Goal: Information Seeking & Learning: Find specific page/section

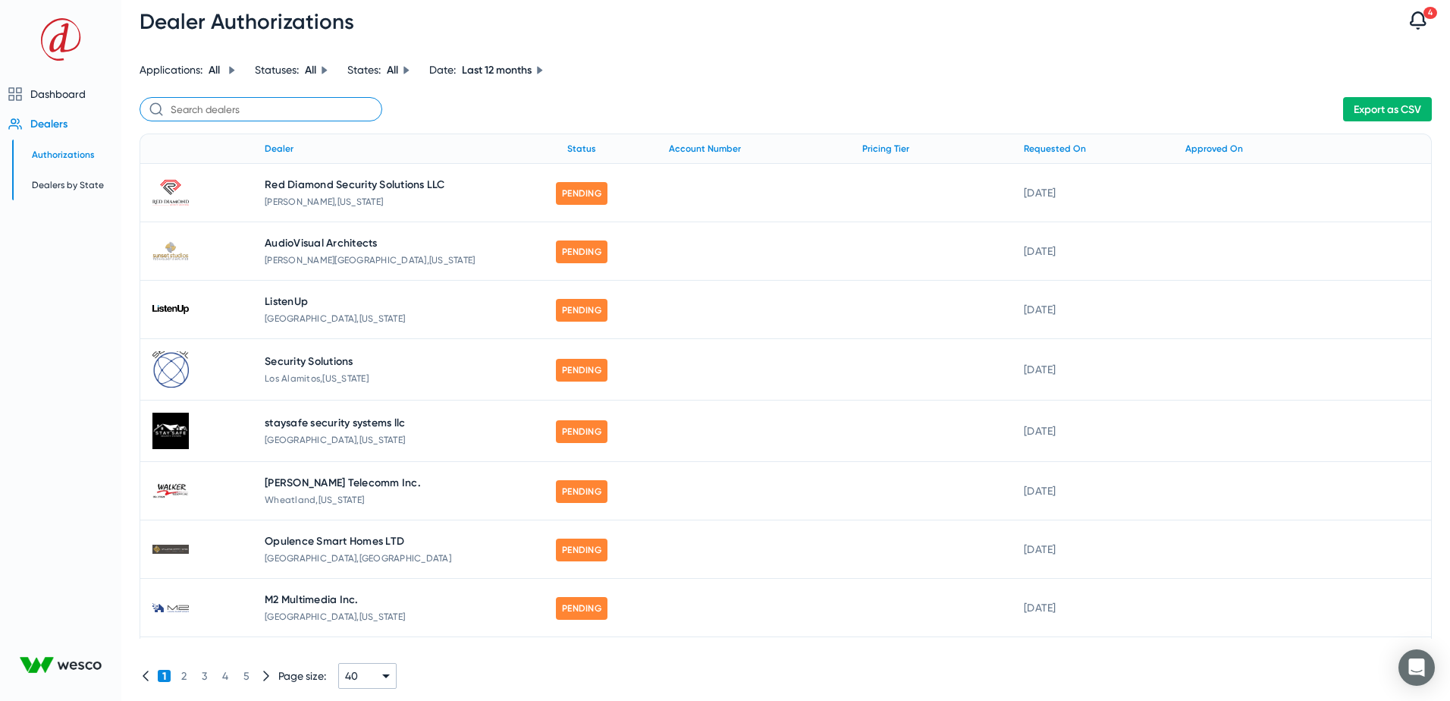
click at [219, 114] on input "text" at bounding box center [261, 109] width 243 height 24
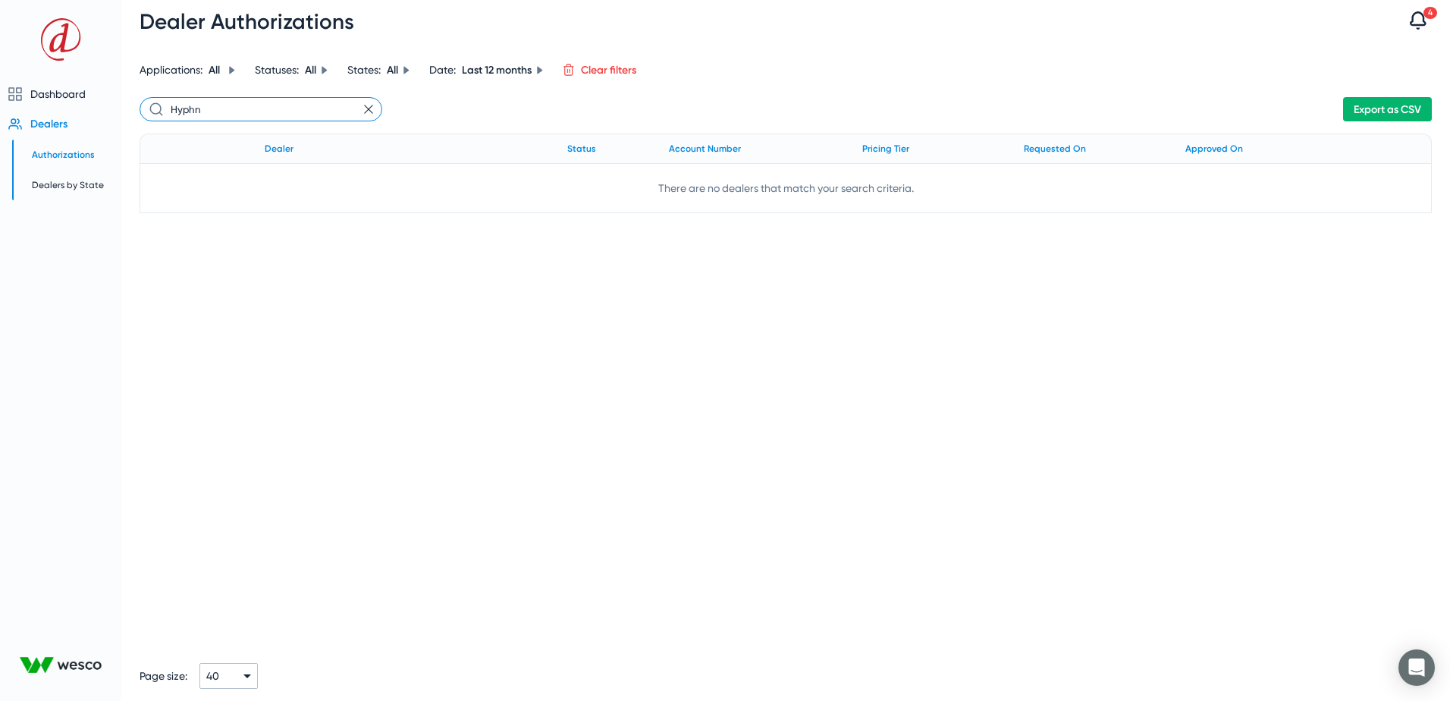
type input "Hyphn"
click at [55, 152] on span "Authorizations" at bounding box center [63, 154] width 63 height 11
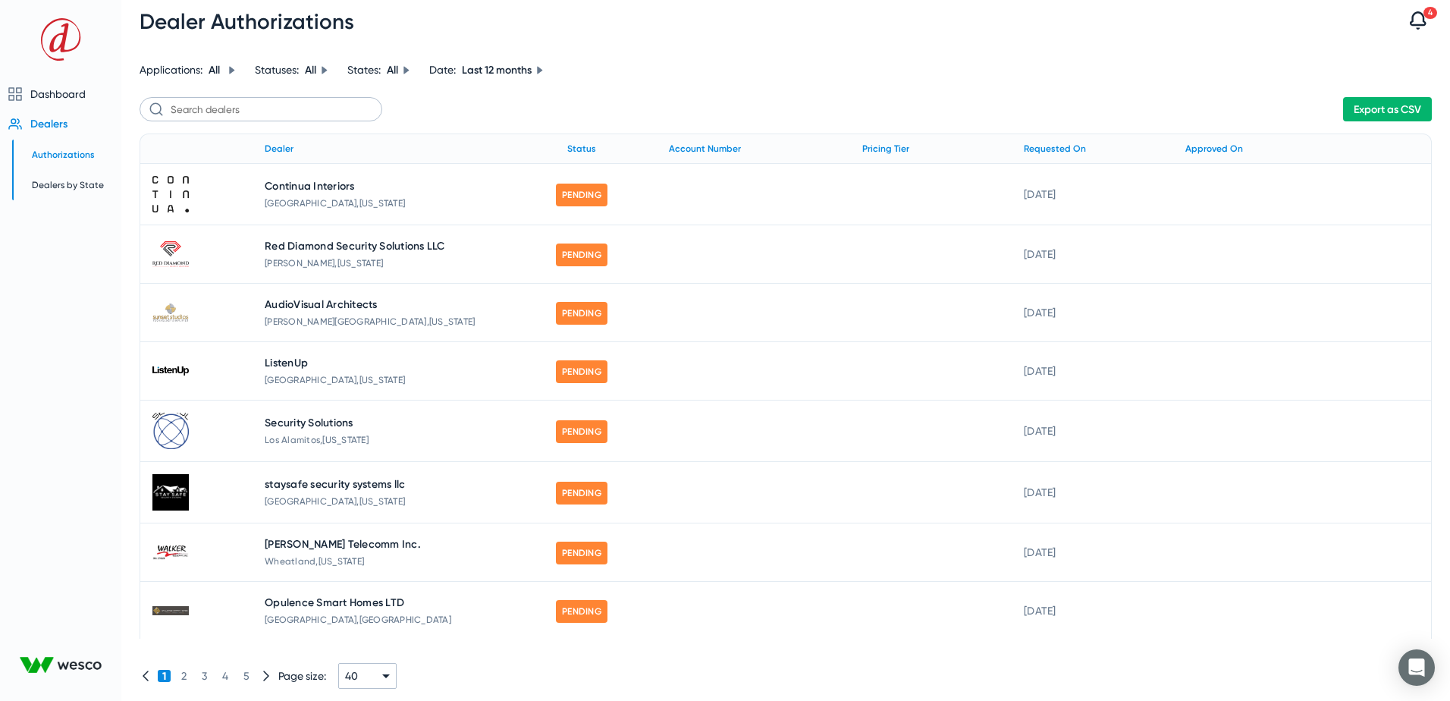
click at [50, 154] on span "Authorizations" at bounding box center [63, 154] width 63 height 11
click at [240, 113] on input "text" at bounding box center [261, 109] width 243 height 24
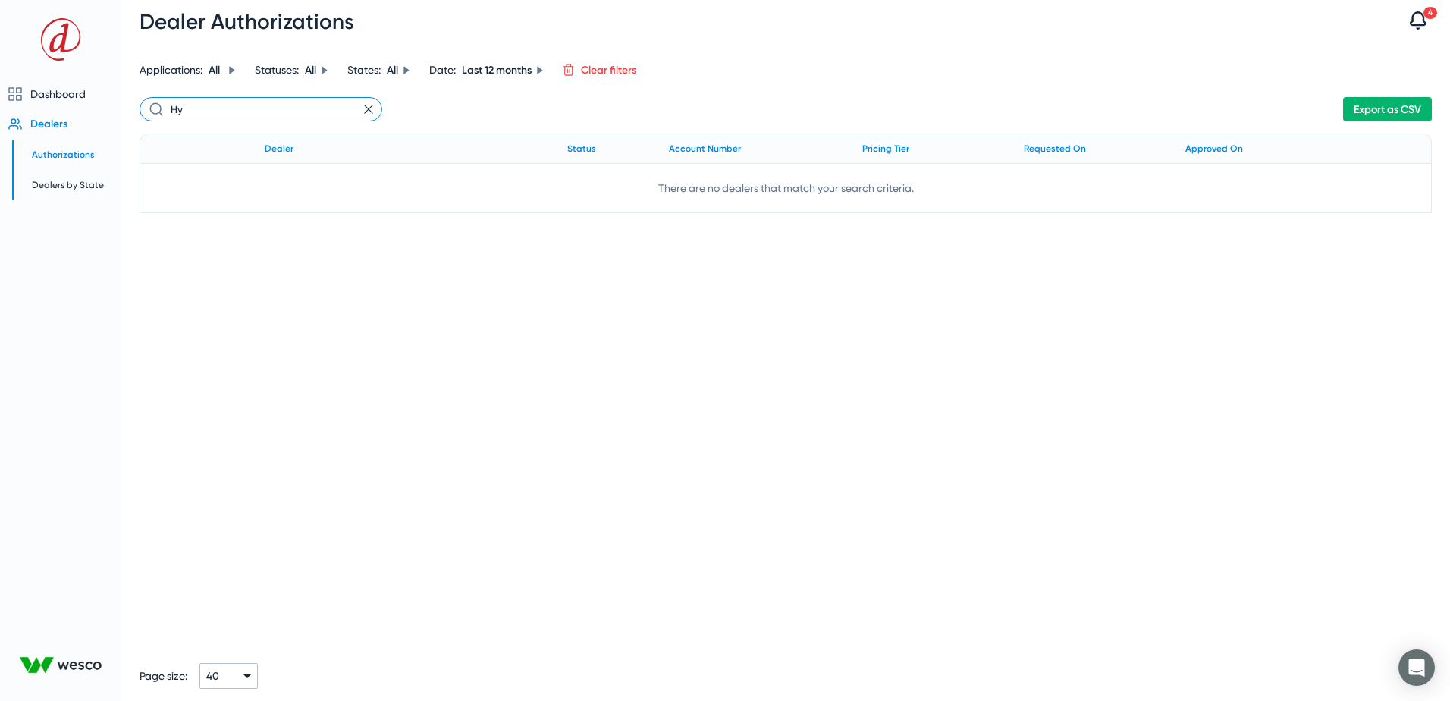
type input "H"
type input "NewJee"
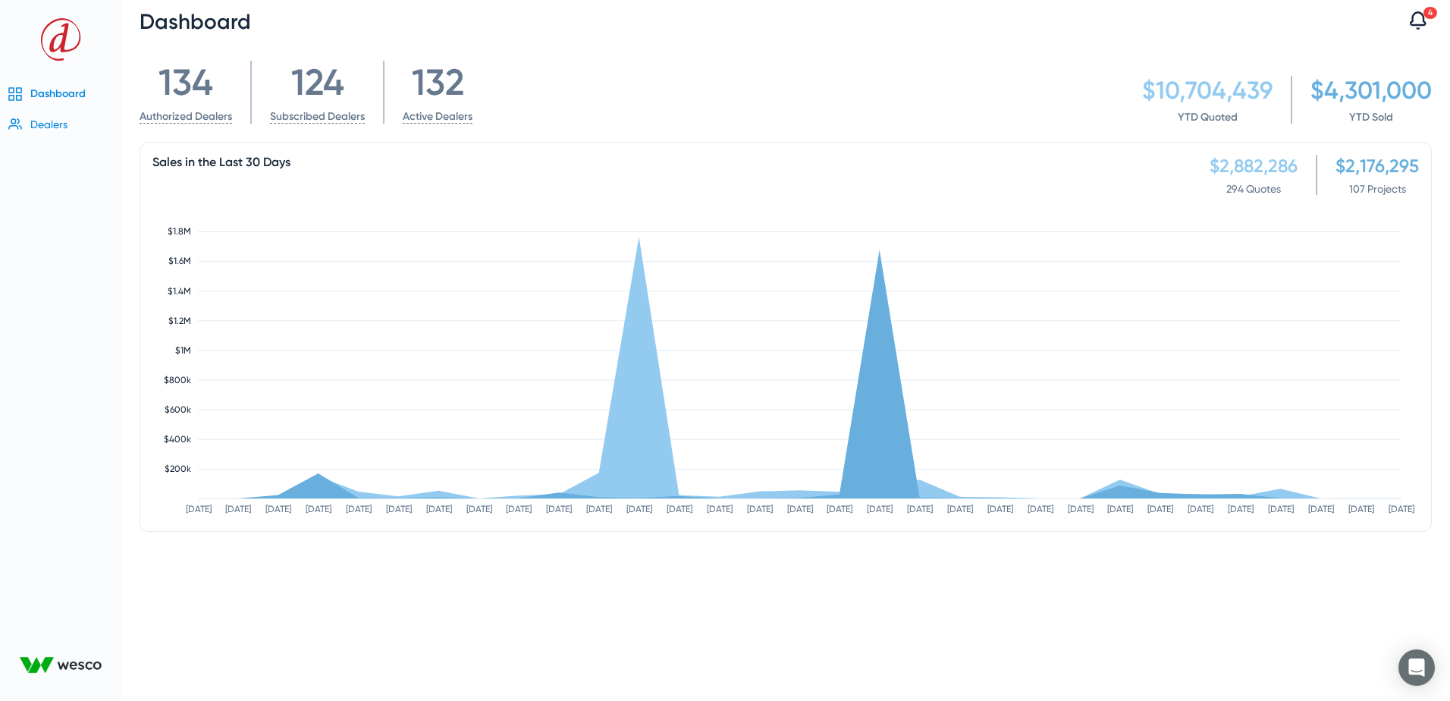
click at [40, 124] on span "Dealers" at bounding box center [48, 124] width 37 height 12
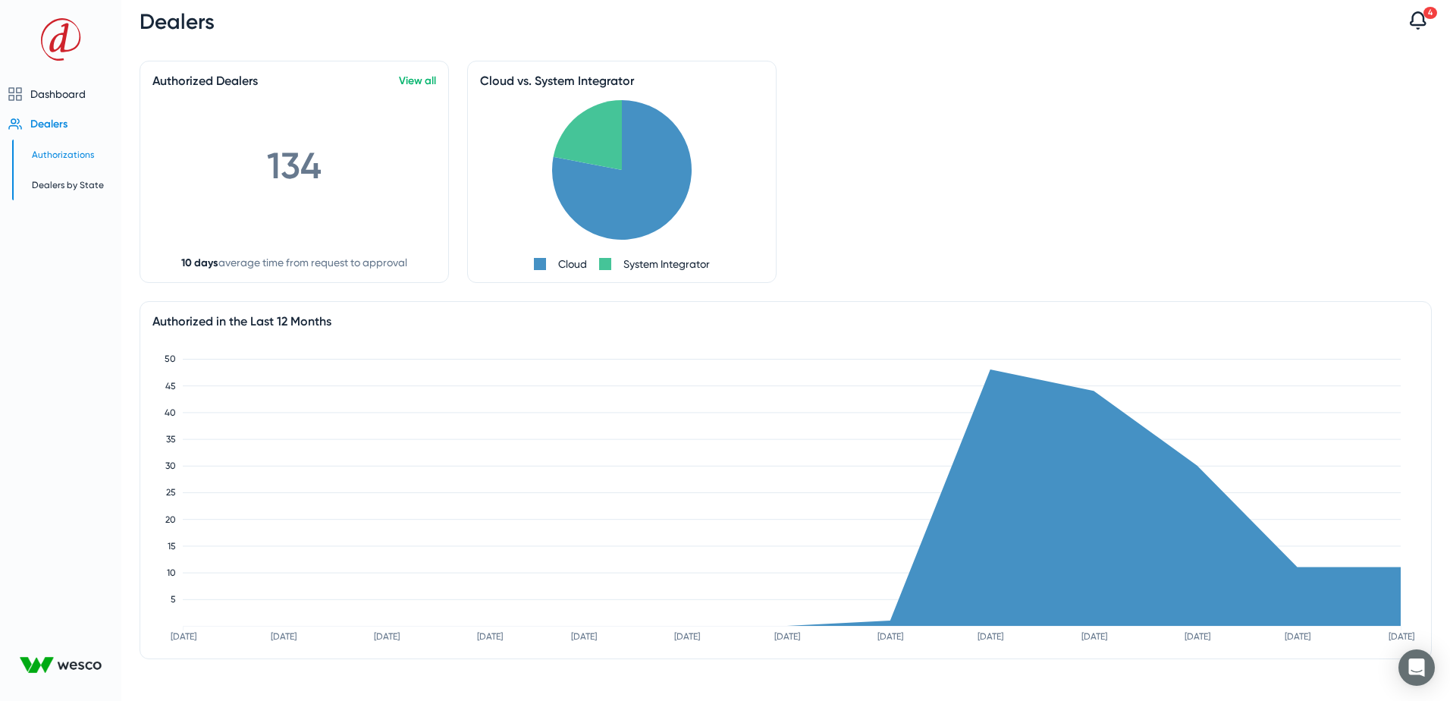
click at [45, 152] on span "Authorizations" at bounding box center [63, 154] width 62 height 11
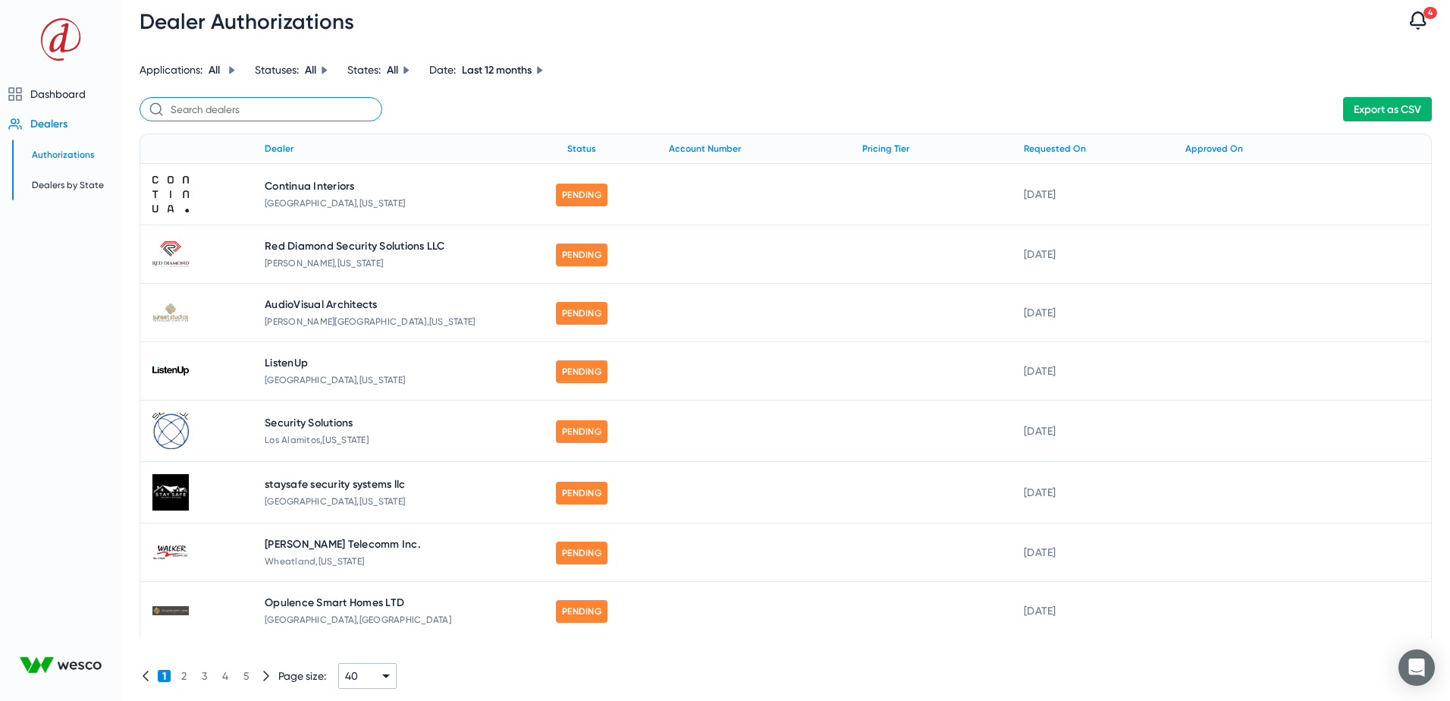
click at [202, 109] on input "text" at bounding box center [261, 109] width 243 height 24
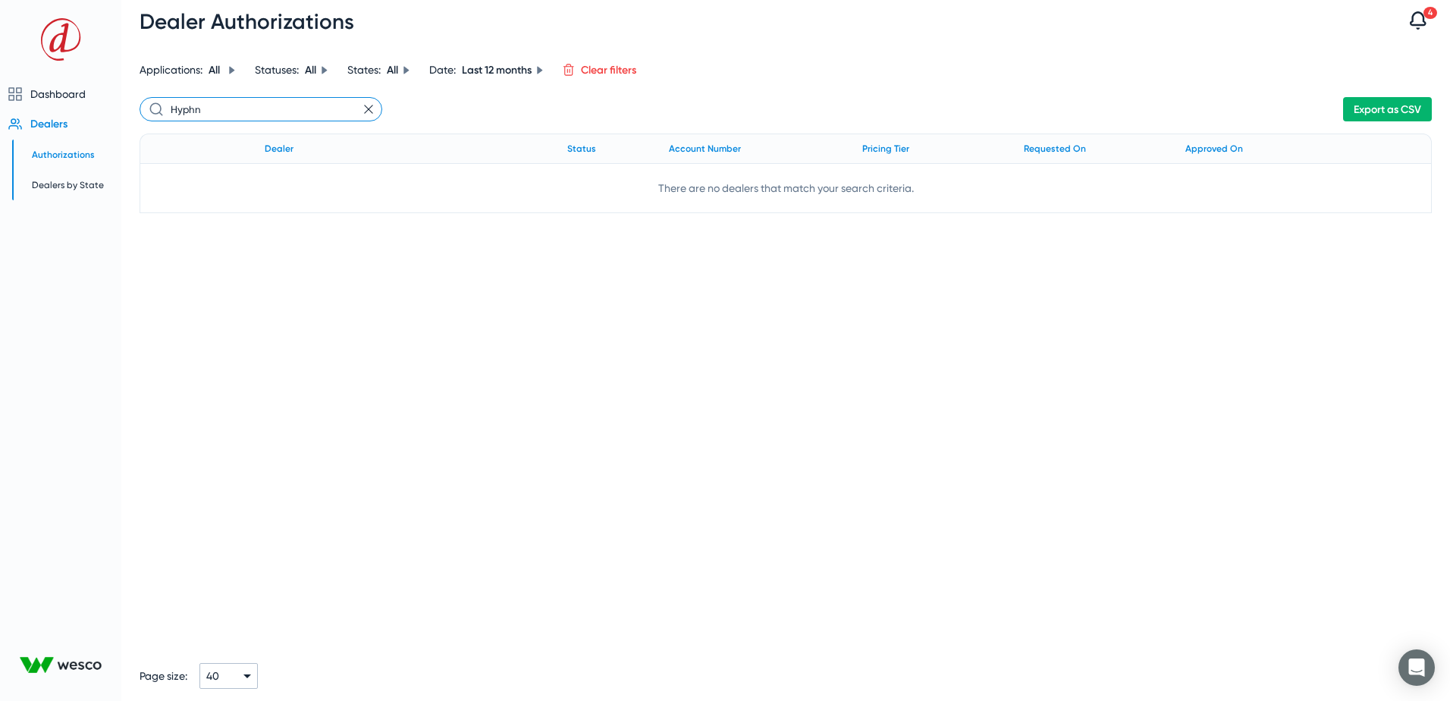
type input "Hyphn"
click at [42, 93] on span "Dashboard" at bounding box center [57, 94] width 55 height 12
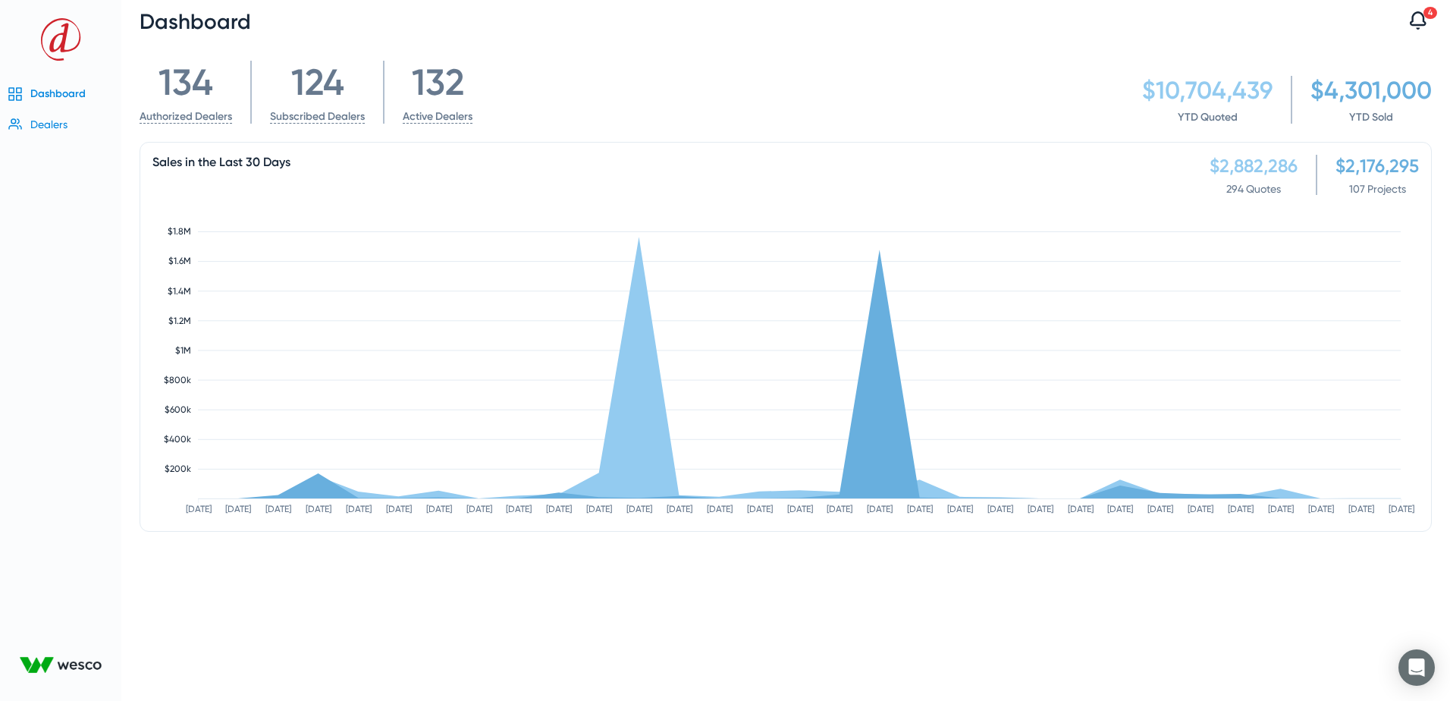
click at [42, 125] on span "Dealers" at bounding box center [48, 124] width 37 height 12
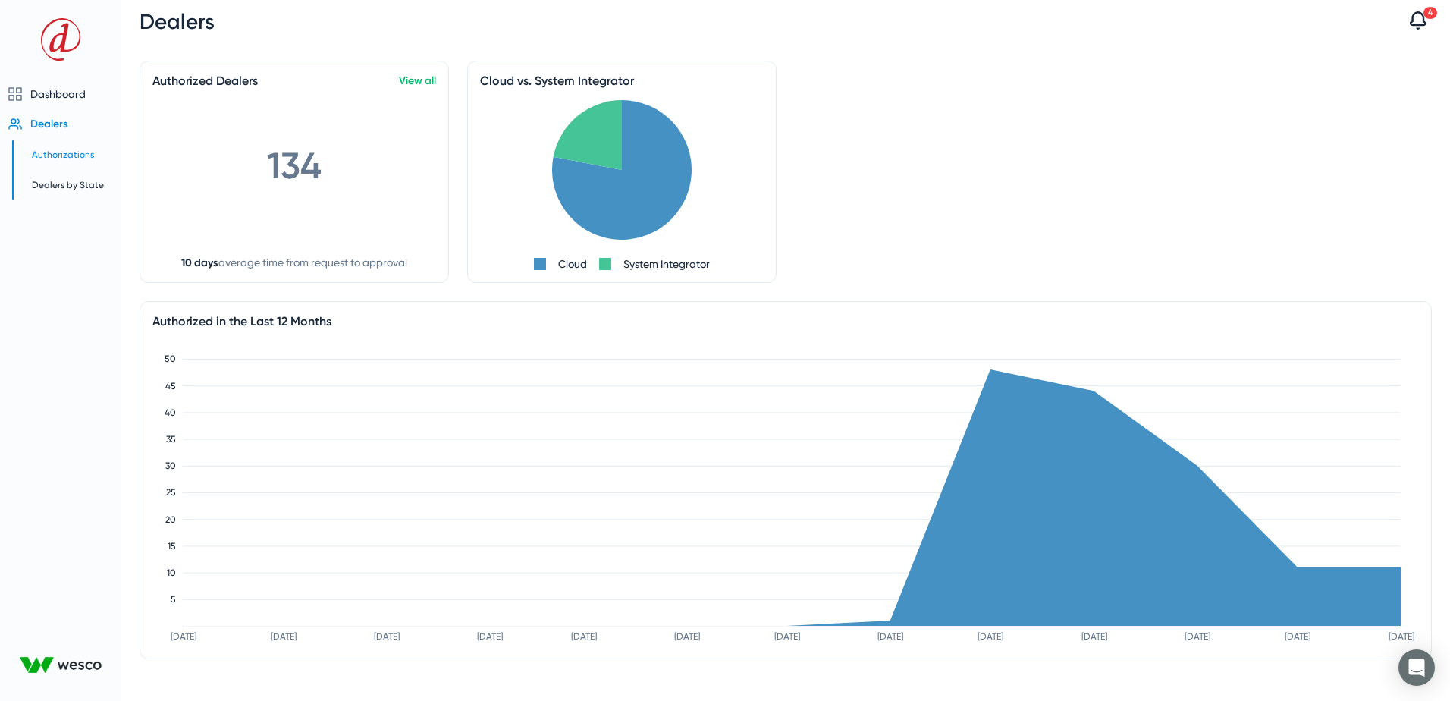
click at [44, 158] on span "Authorizations" at bounding box center [63, 154] width 62 height 11
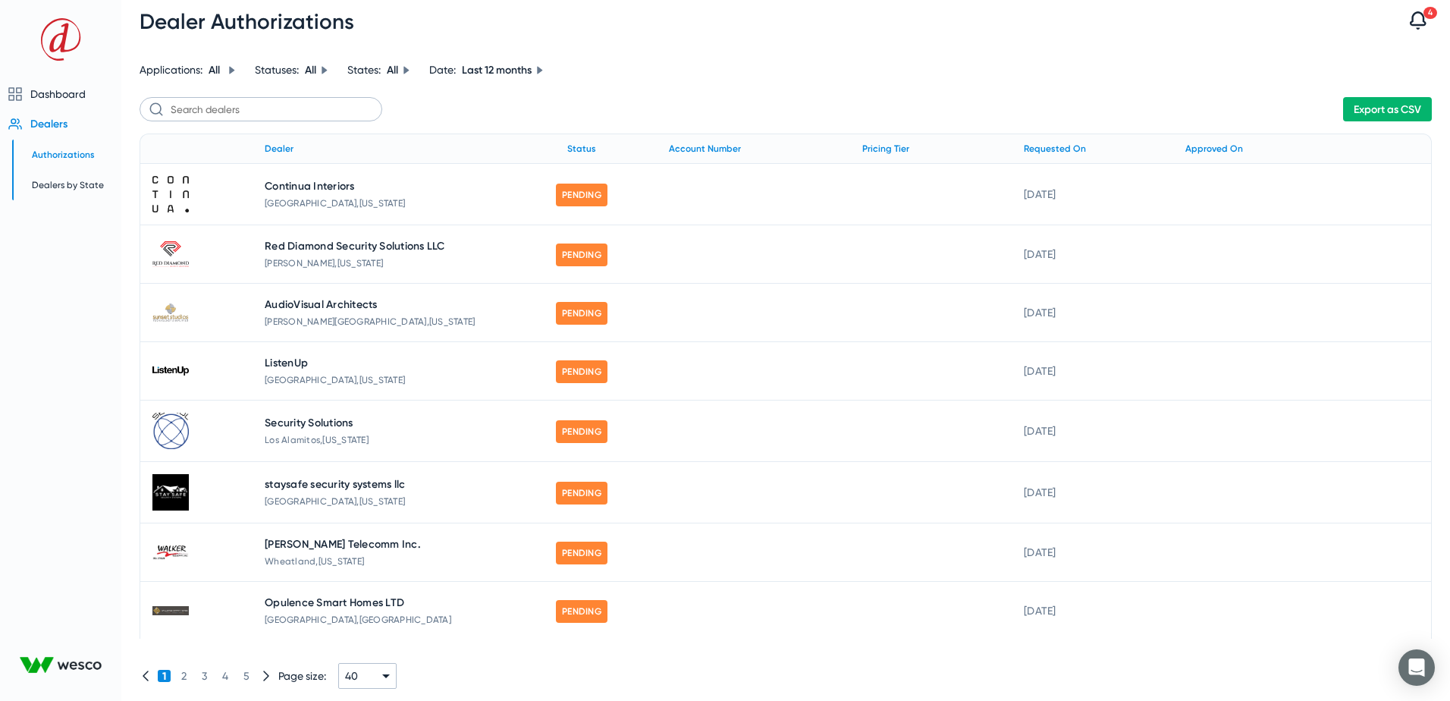
click at [290, 64] on span "Statuses:" at bounding box center [277, 70] width 44 height 12
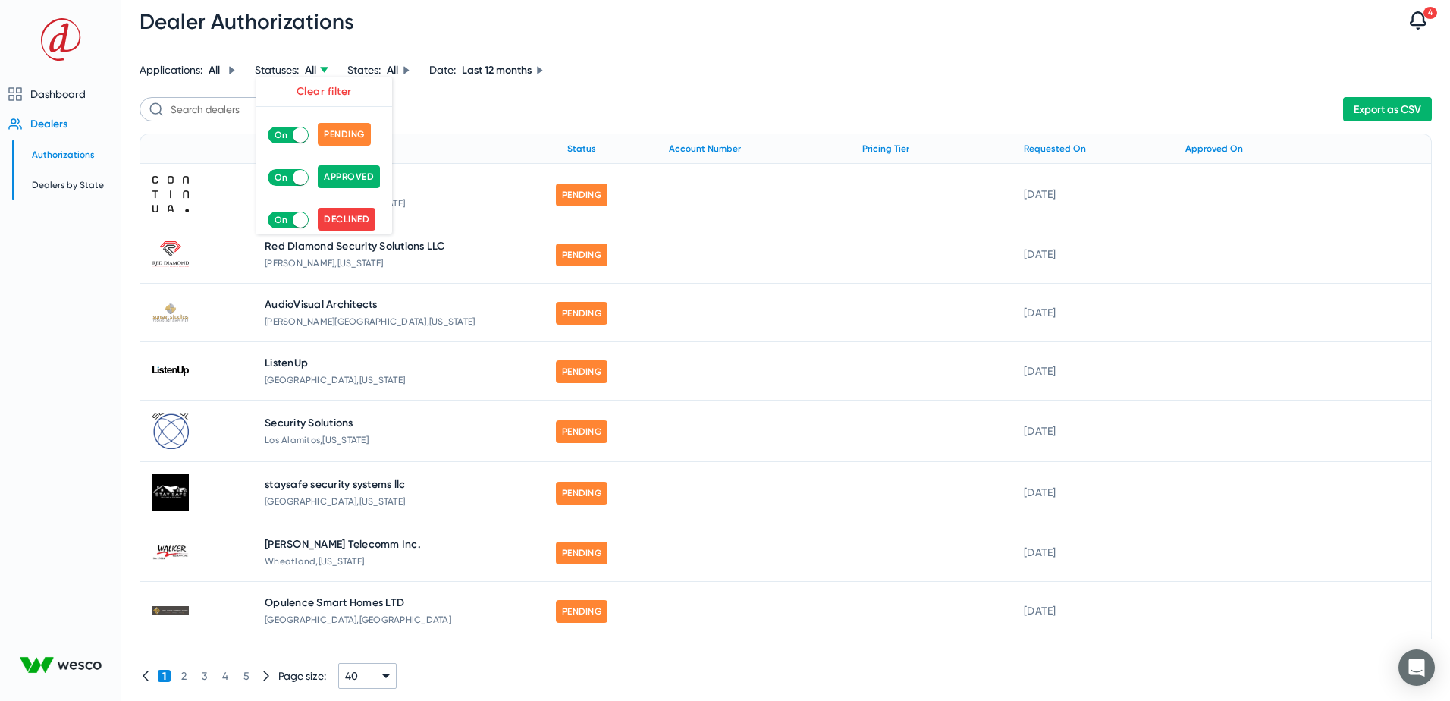
click at [463, 112] on div at bounding box center [725, 350] width 1450 height 701
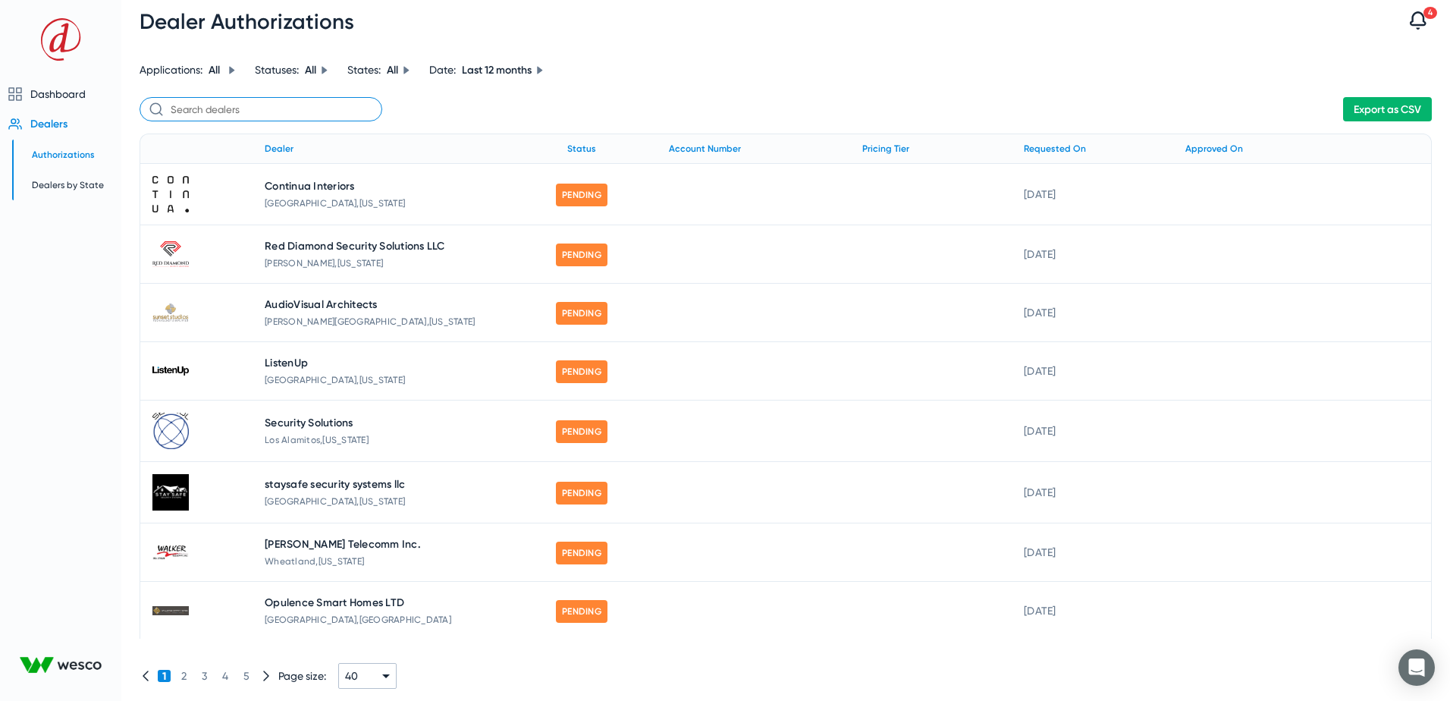
click at [217, 112] on input "text" at bounding box center [261, 109] width 243 height 24
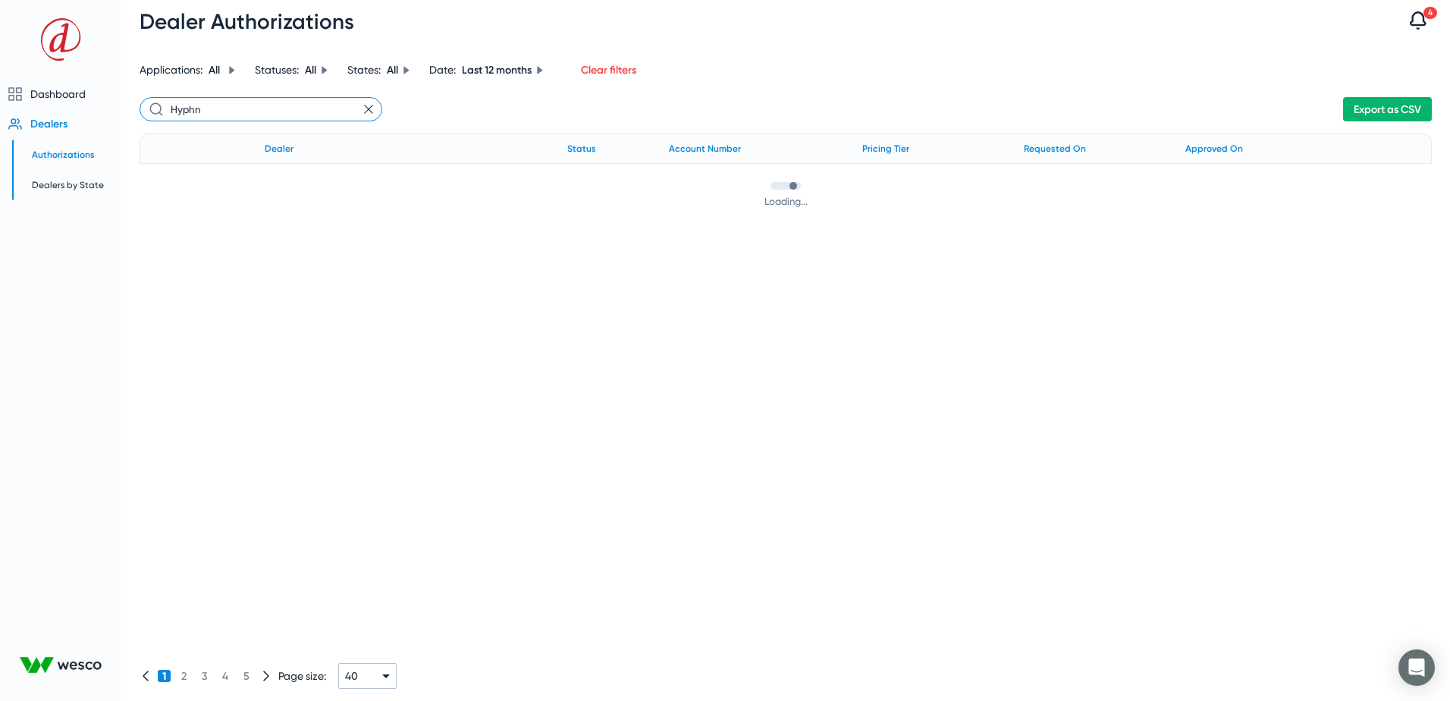
type input "Hyphn"
click at [369, 107] on icon at bounding box center [368, 109] width 9 height 9
